Goal: Task Accomplishment & Management: Manage account settings

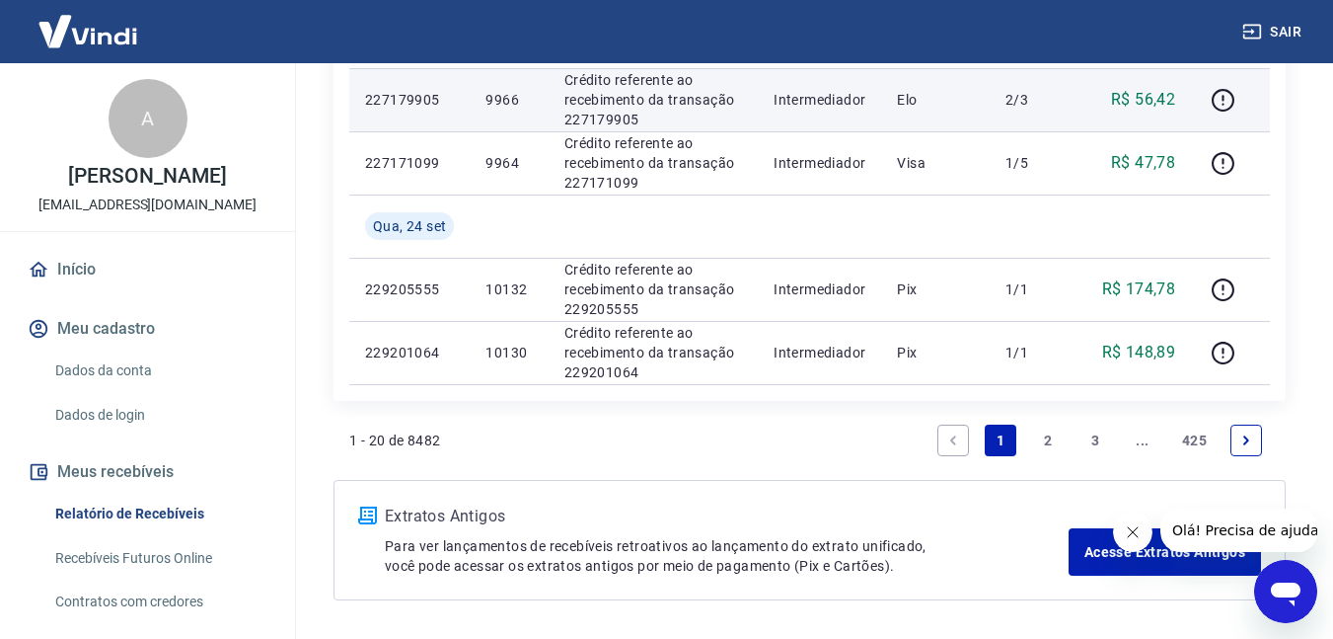
scroll to position [1479, 0]
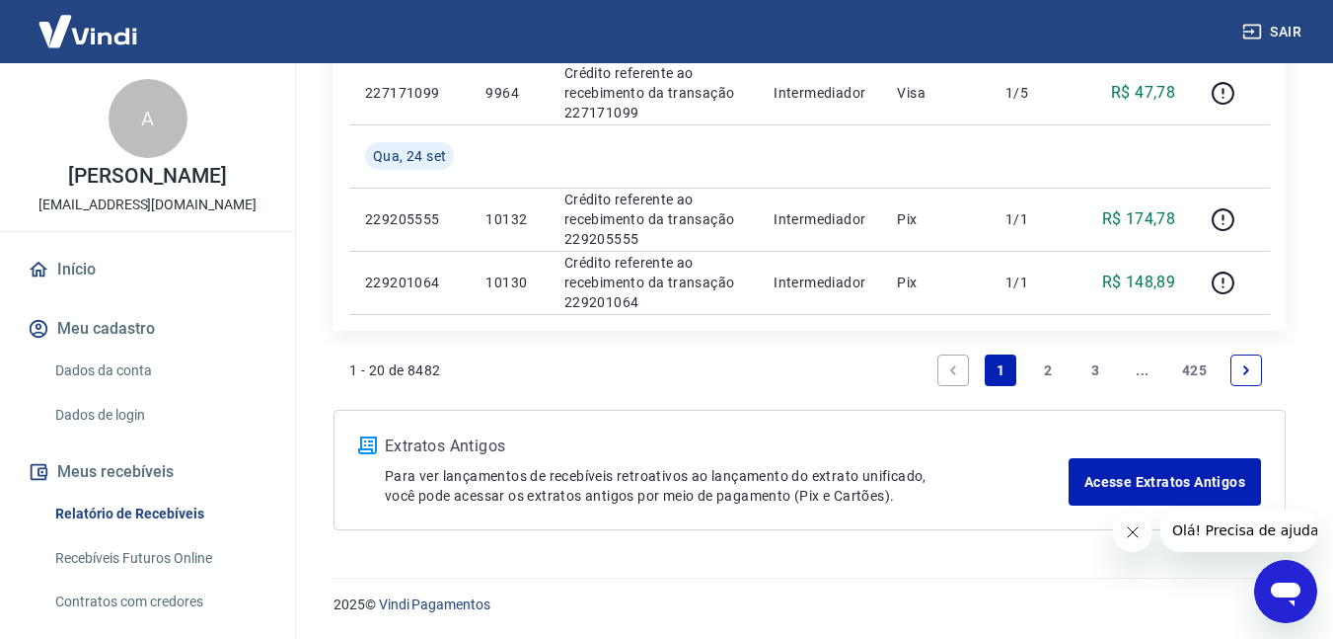
click at [1047, 377] on link "2" at bounding box center [1048, 370] width 32 height 32
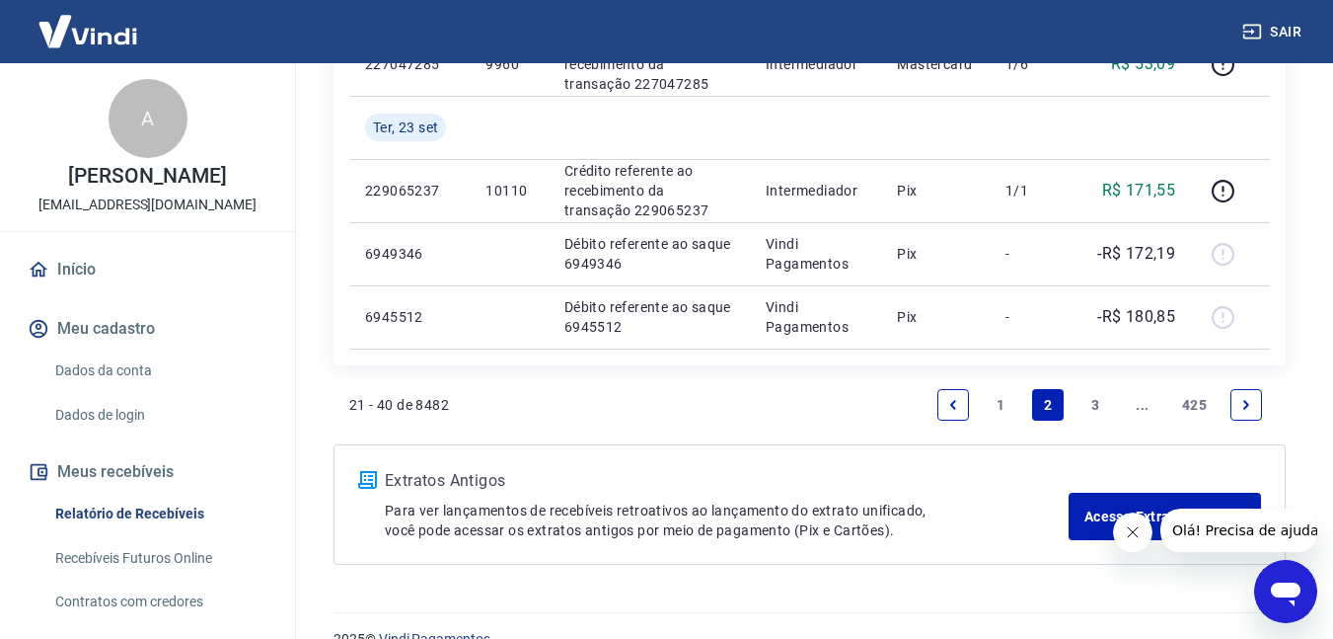
scroll to position [1479, 0]
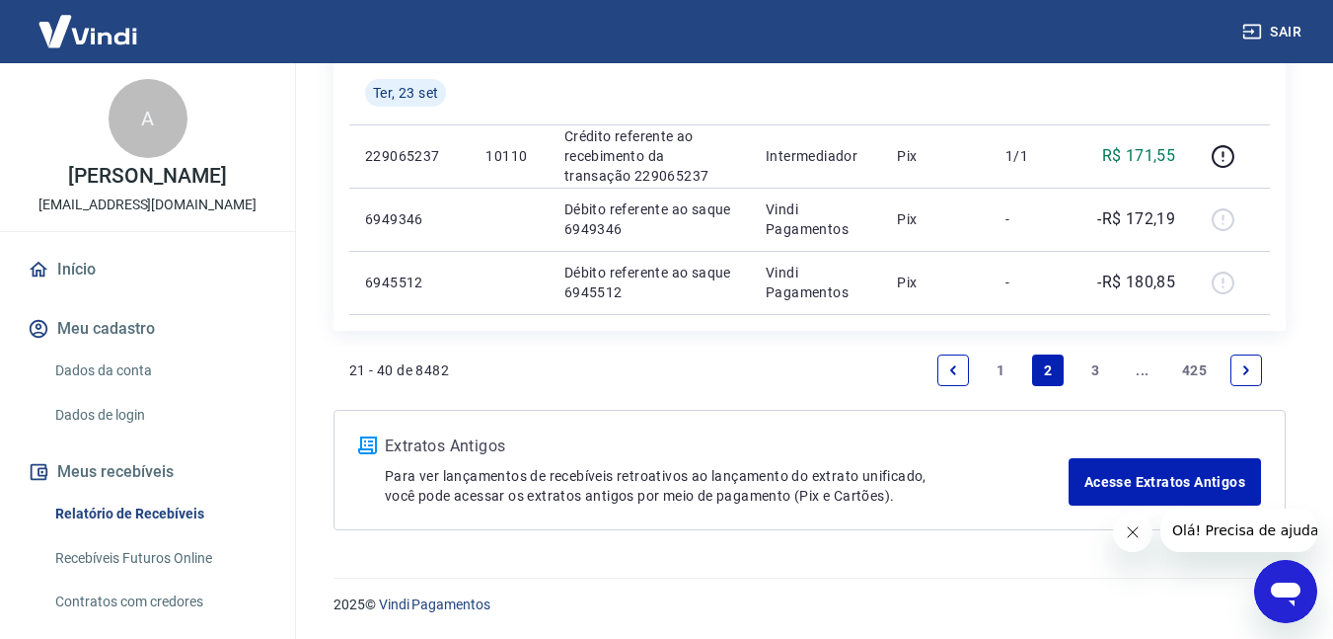
click at [990, 379] on link "1" at bounding box center [1001, 370] width 32 height 32
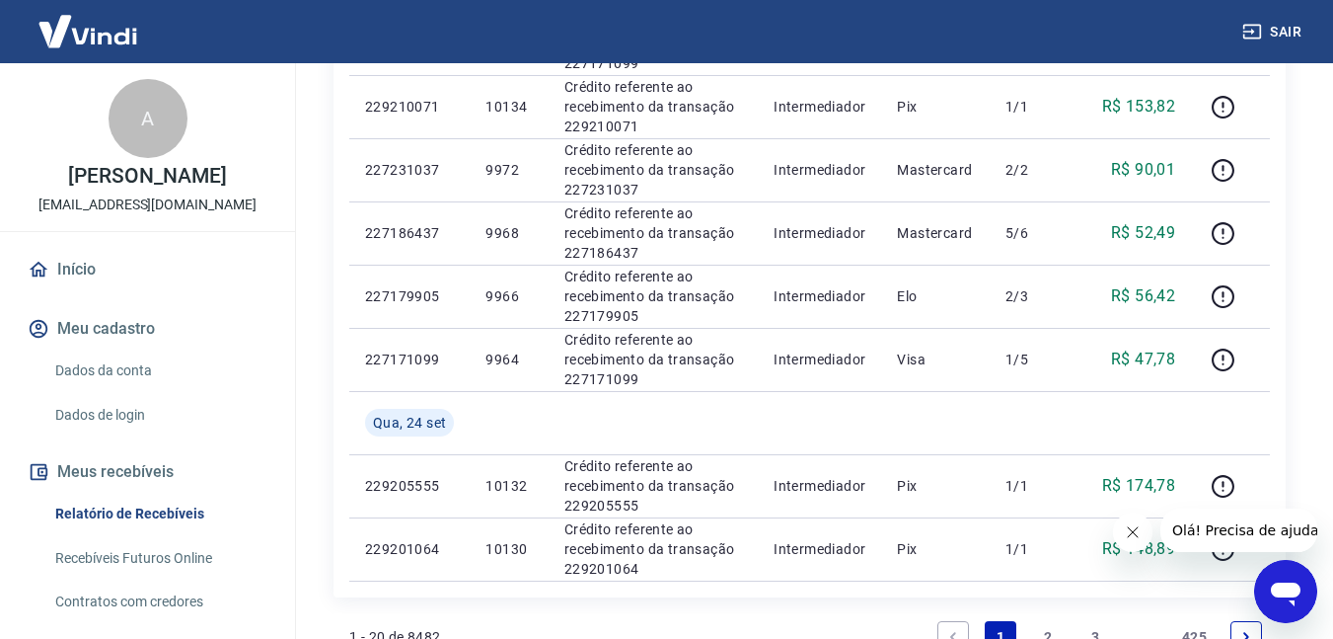
scroll to position [1183, 0]
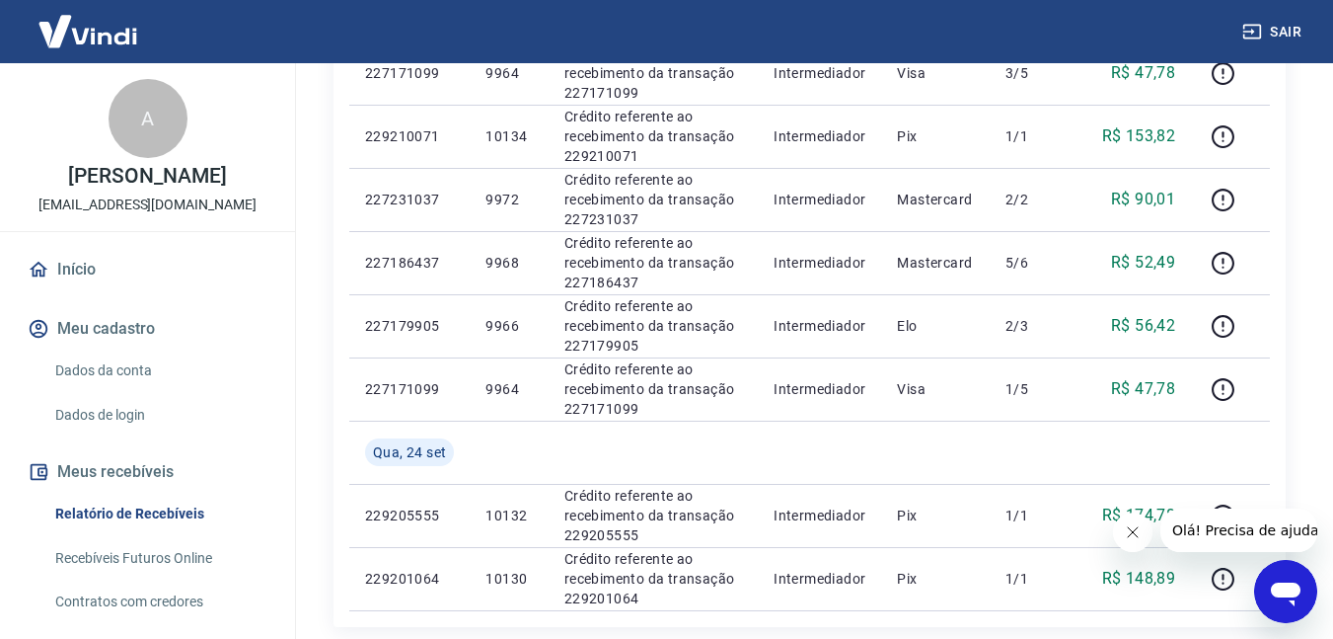
click at [1126, 533] on icon "Fechar mensagem da empresa" at bounding box center [1132, 532] width 16 height 16
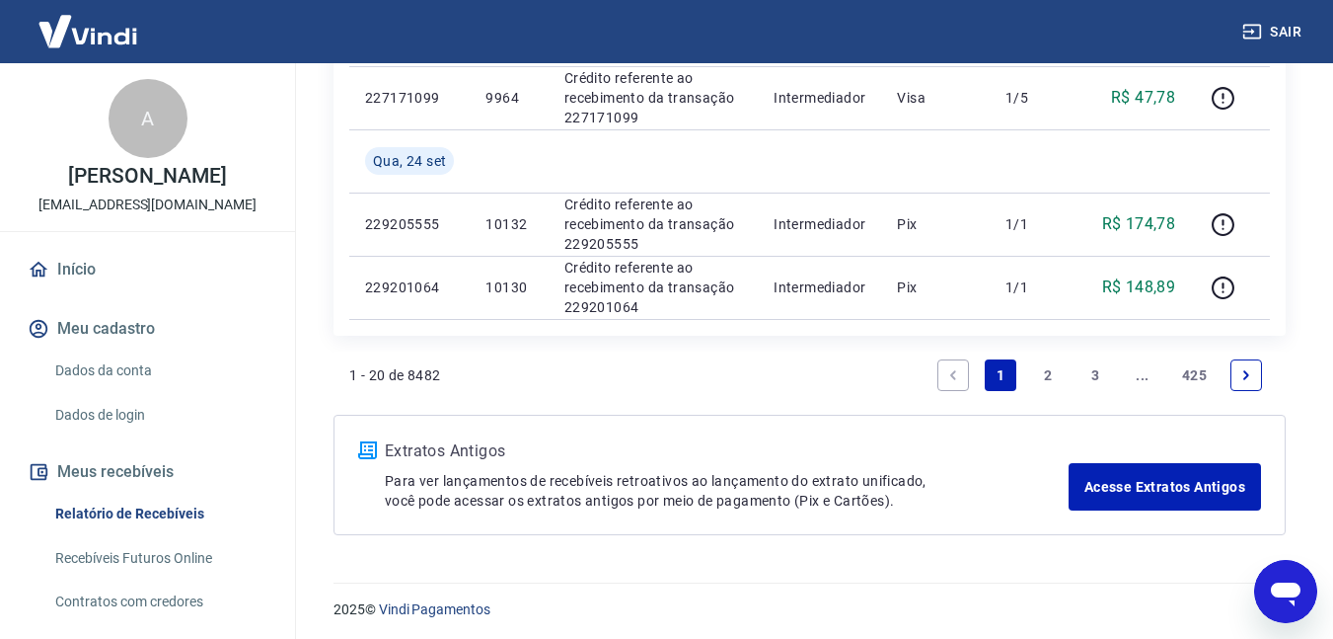
scroll to position [1479, 0]
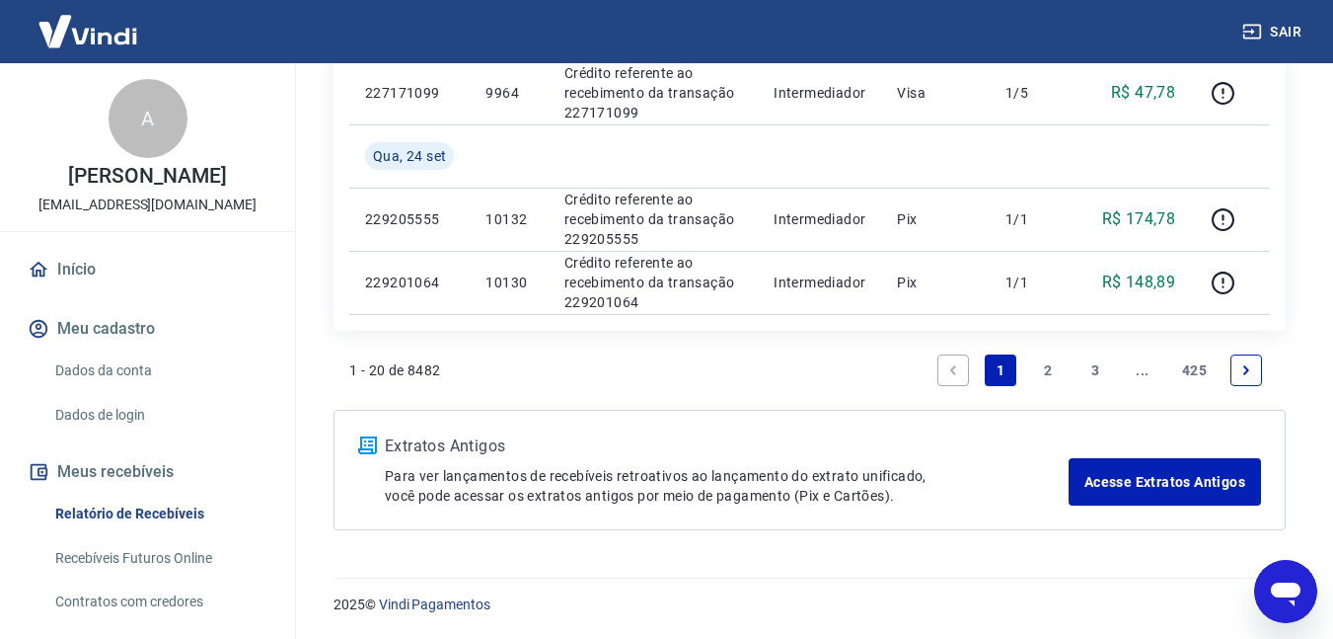
click at [1036, 381] on link "2" at bounding box center [1048, 370] width 32 height 32
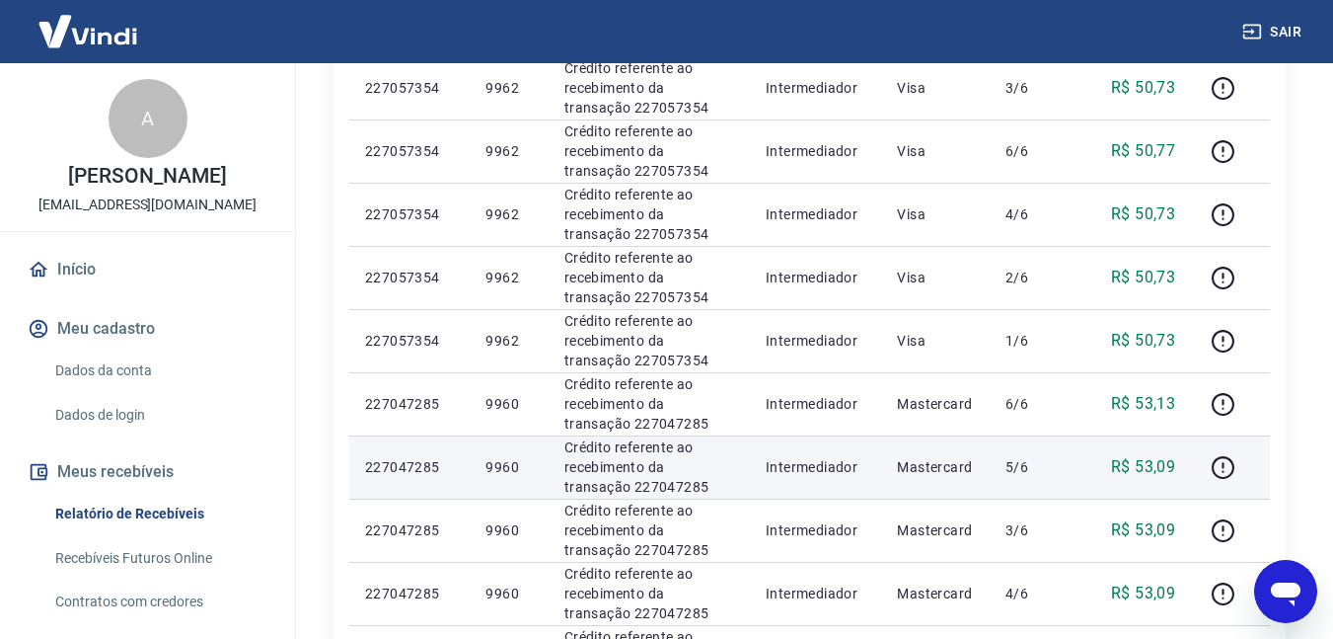
scroll to position [1479, 0]
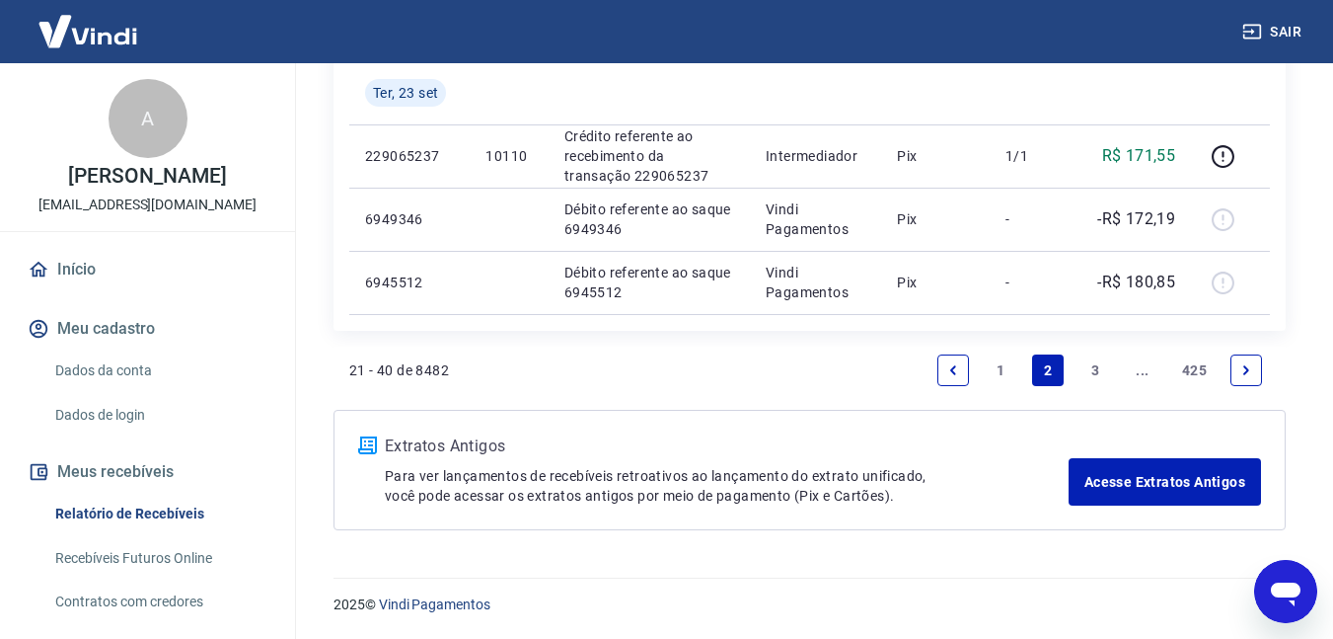
click at [1010, 378] on link "1" at bounding box center [1001, 370] width 32 height 32
